Goal: Task Accomplishment & Management: Use online tool/utility

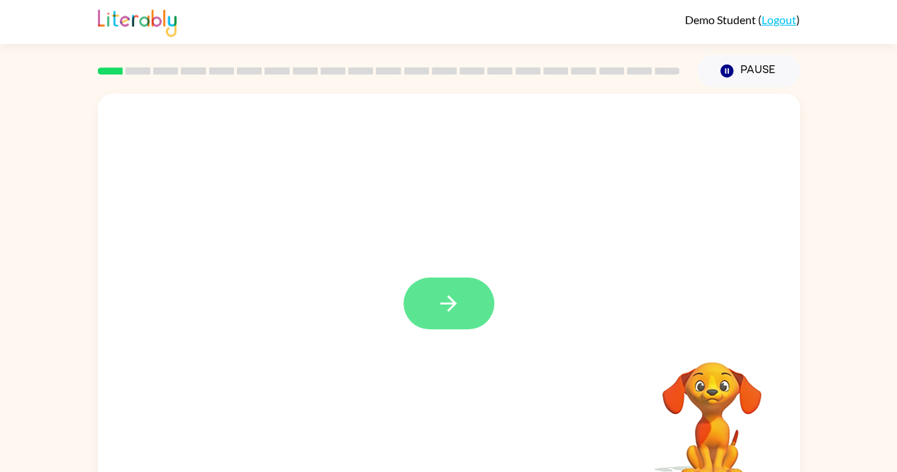
click at [438, 308] on icon "button" at bounding box center [448, 303] width 25 height 25
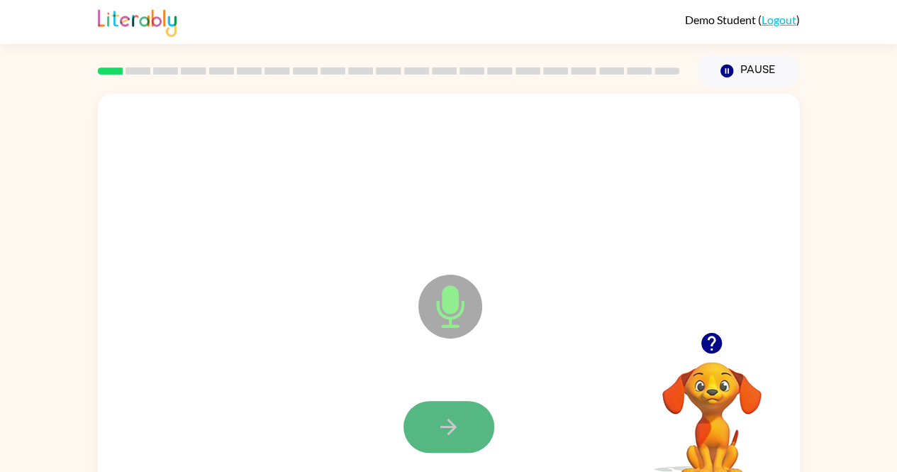
click at [458, 423] on icon "button" at bounding box center [448, 426] width 25 height 25
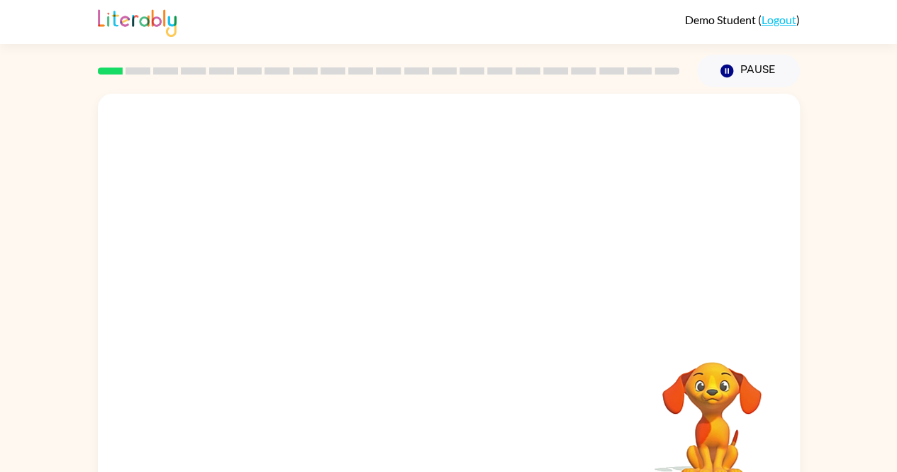
scroll to position [27, 0]
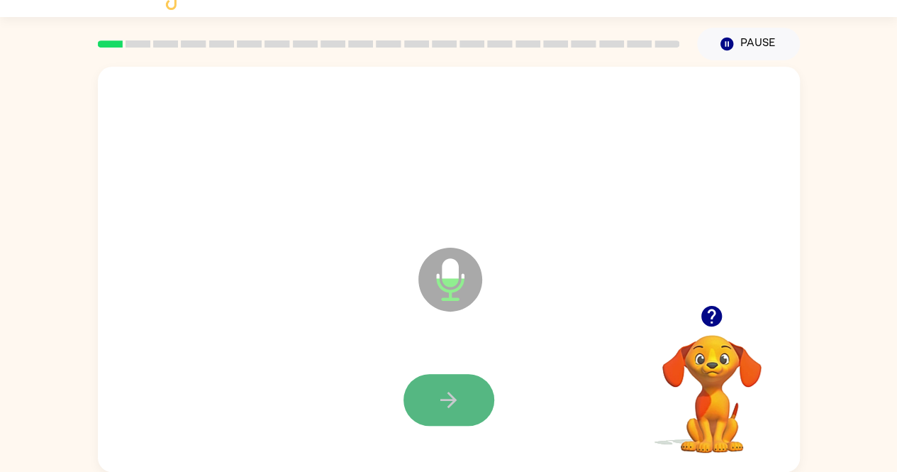
click at [454, 392] on icon "button" at bounding box center [448, 399] width 25 height 25
click at [454, 399] on div at bounding box center [449, 400] width 674 height 116
click at [442, 393] on icon "button" at bounding box center [448, 399] width 25 height 25
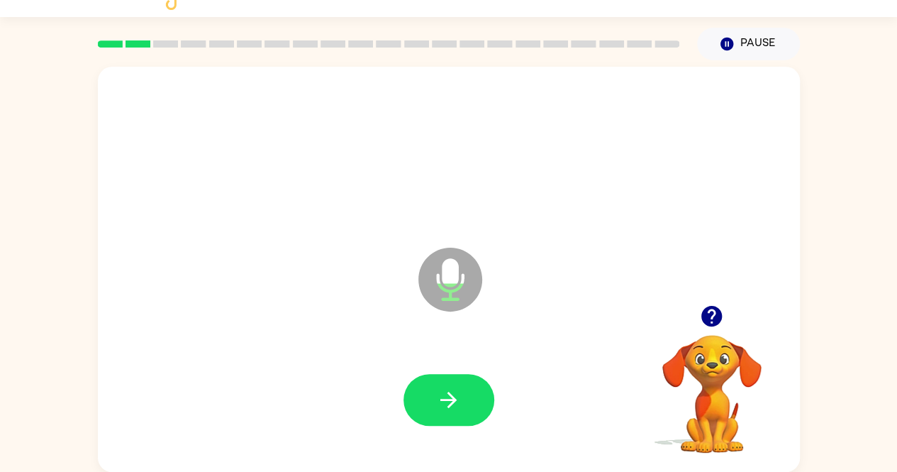
click at [711, 311] on icon "button" at bounding box center [711, 316] width 21 height 21
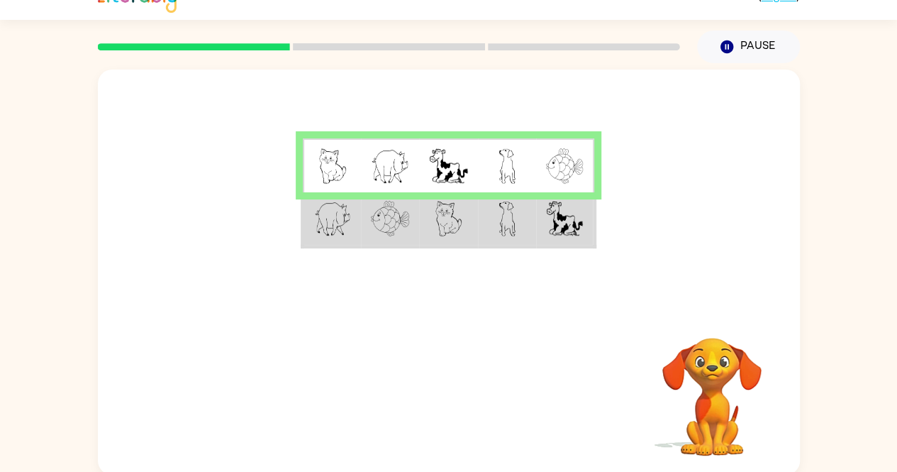
scroll to position [27, 0]
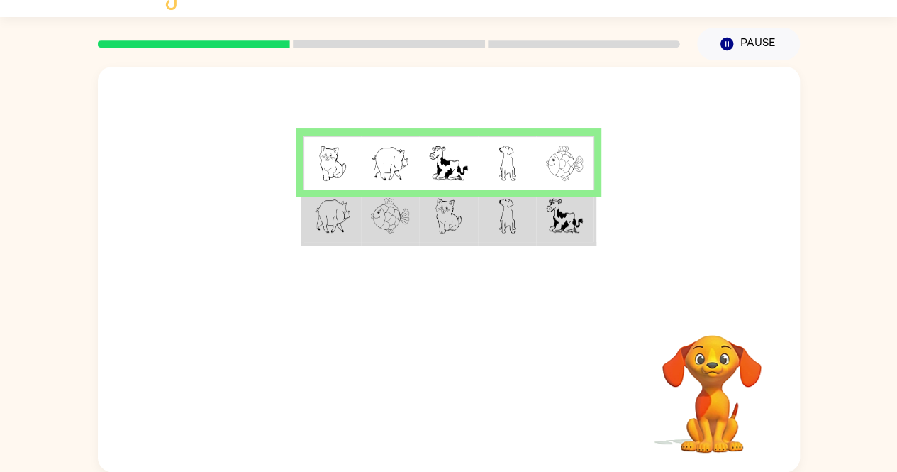
click at [735, 382] on video "Your browser must support playing .mp4 files to use Literably. Please try using…" at bounding box center [712, 384] width 142 height 142
click at [760, 52] on button "Pause Pause" at bounding box center [748, 44] width 103 height 33
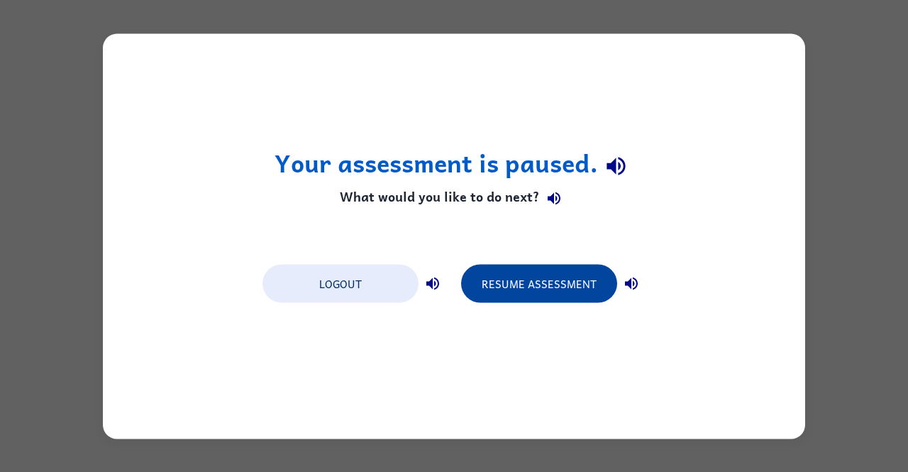
click at [566, 286] on button "Resume Assessment" at bounding box center [539, 283] width 156 height 38
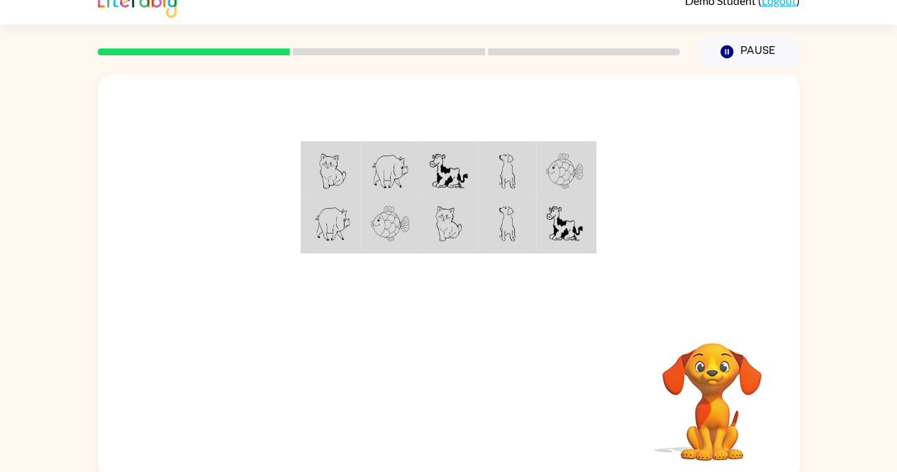
scroll to position [21, 0]
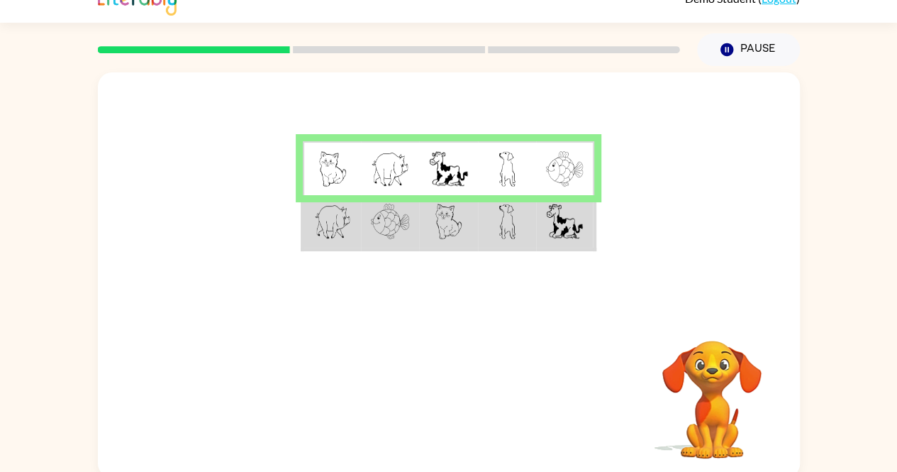
click at [793, 209] on div at bounding box center [449, 191] width 702 height 238
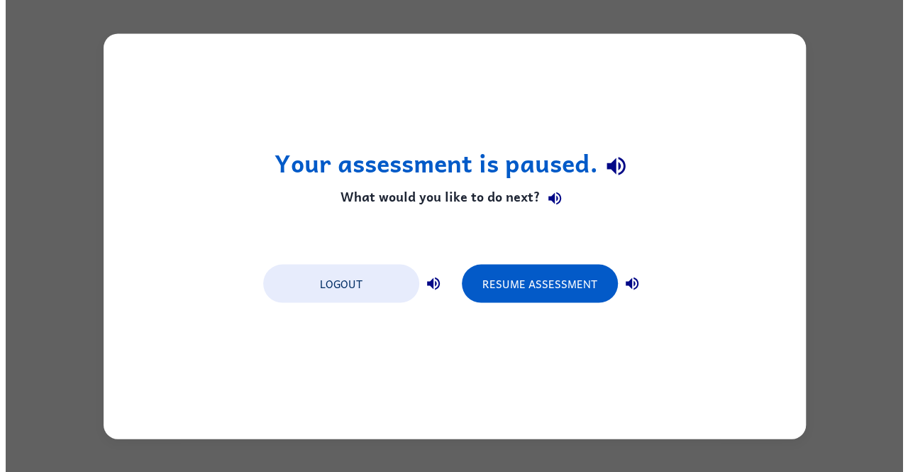
scroll to position [0, 0]
